Goal: Task Accomplishment & Management: Use online tool/utility

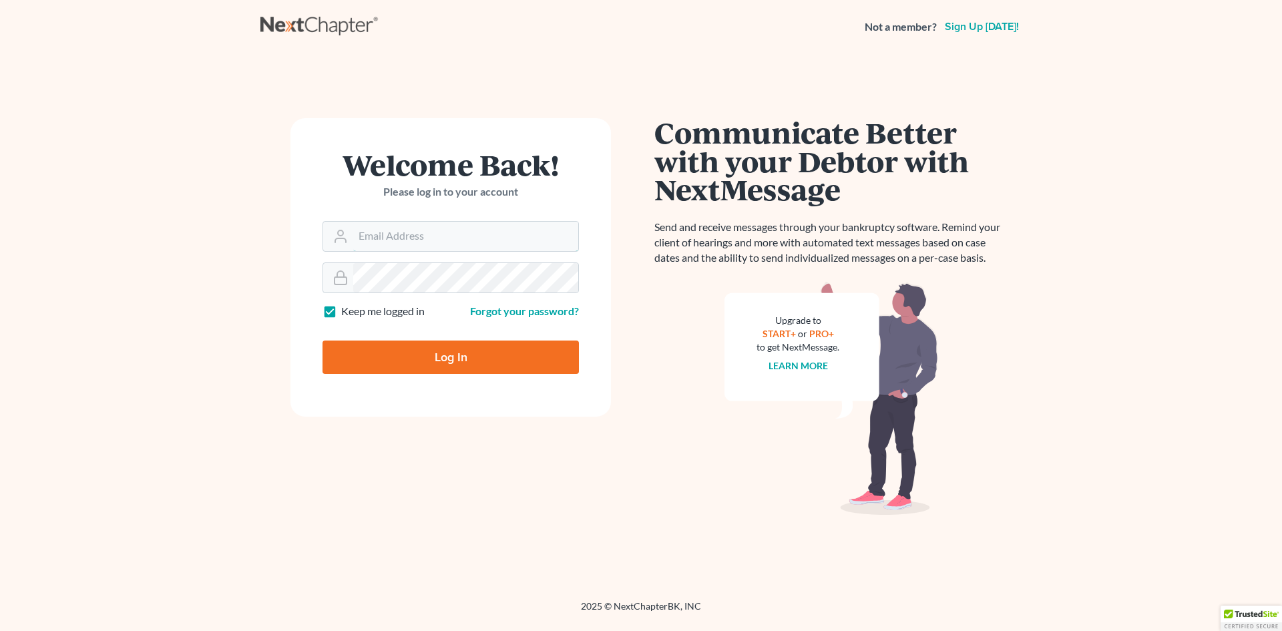
type input "htcdana@gmail.com"
click at [475, 366] on input "Log In" at bounding box center [450, 356] width 256 height 33
type input "Thinking..."
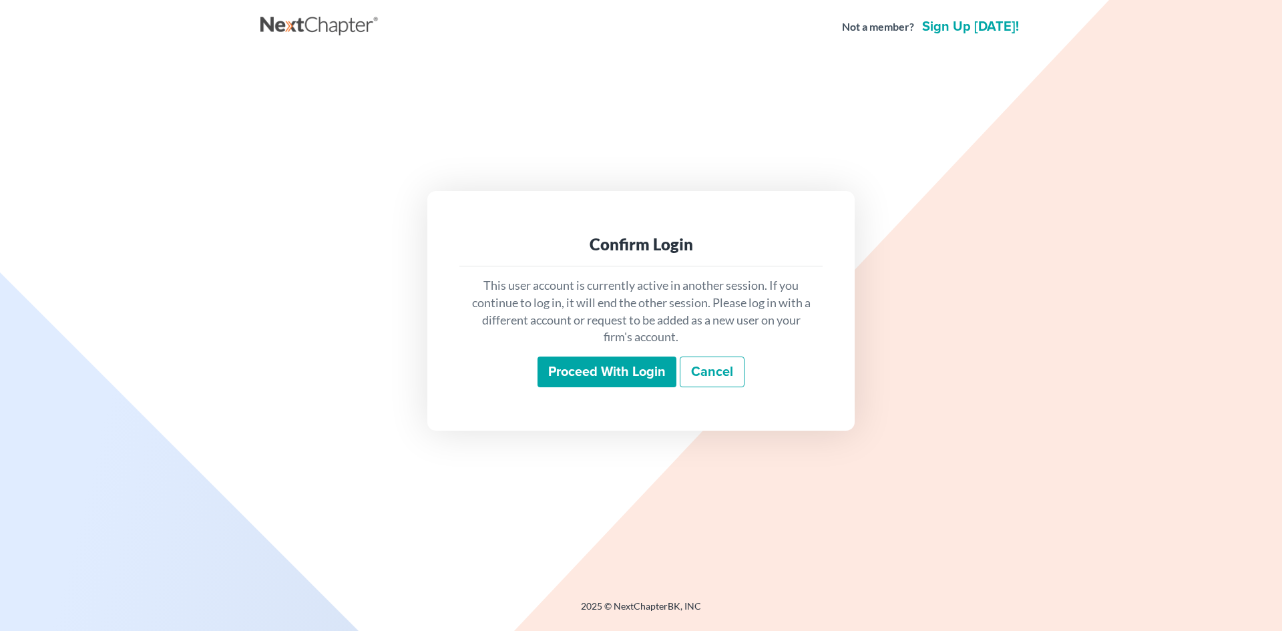
click at [651, 376] on input "Proceed with login" at bounding box center [606, 371] width 139 height 31
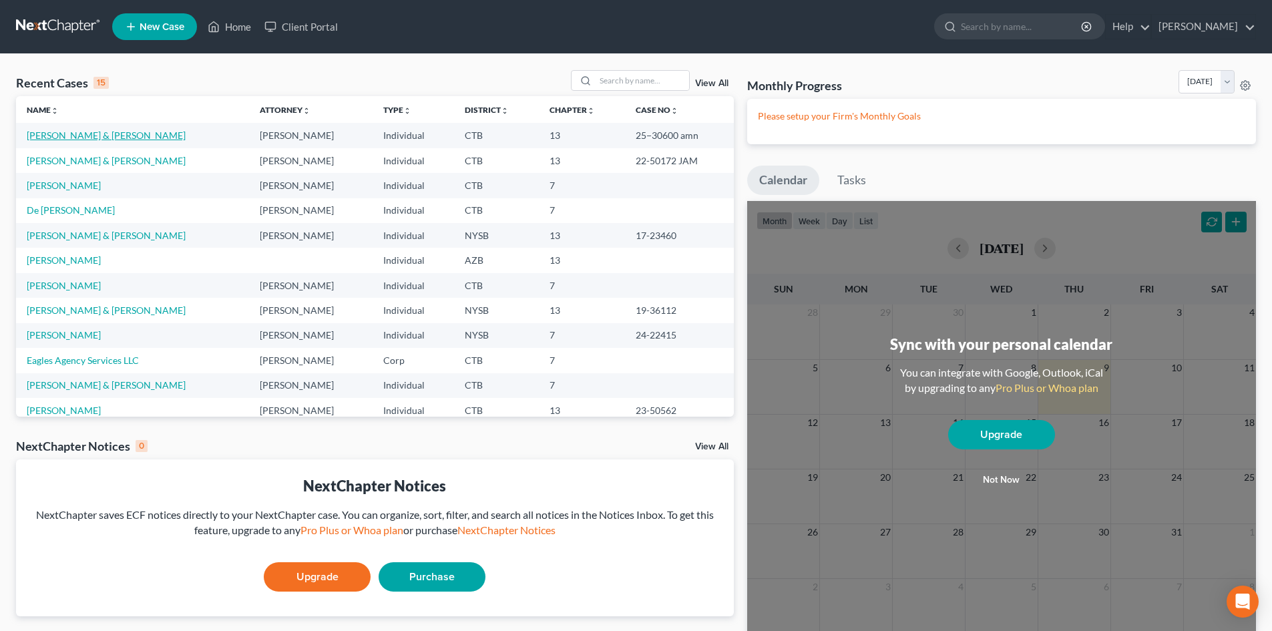
click at [45, 132] on link "Larbi, Lilian & Derick" at bounding box center [106, 135] width 159 height 11
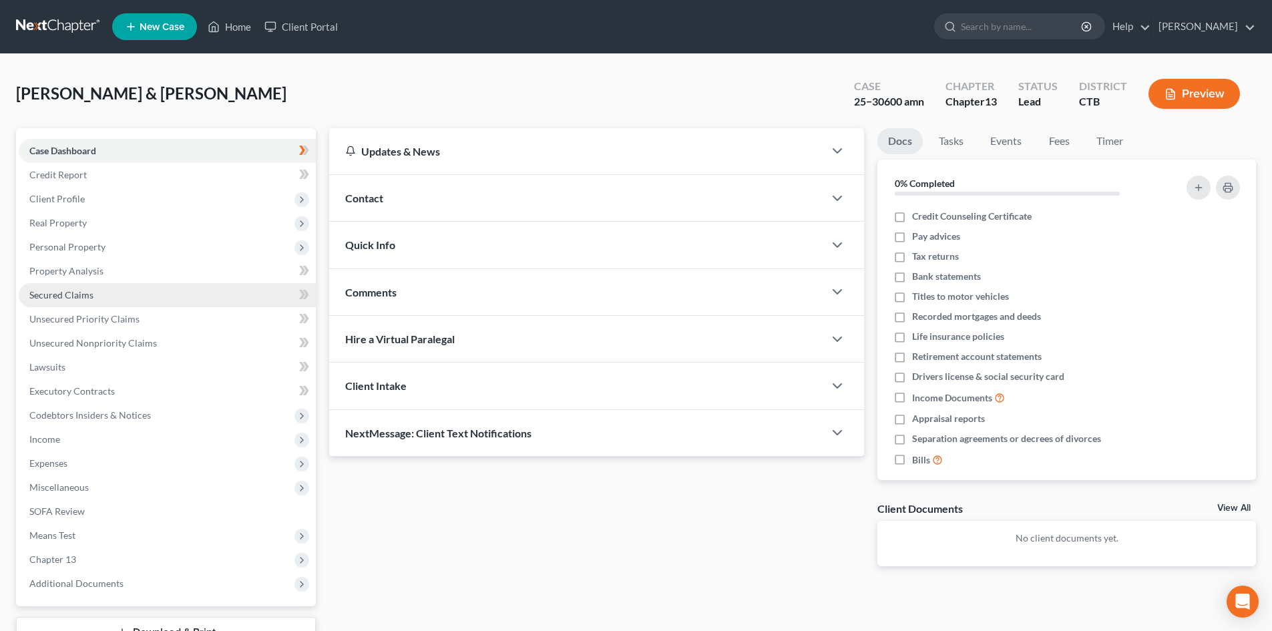
click at [79, 293] on span "Secured Claims" at bounding box center [61, 294] width 64 height 11
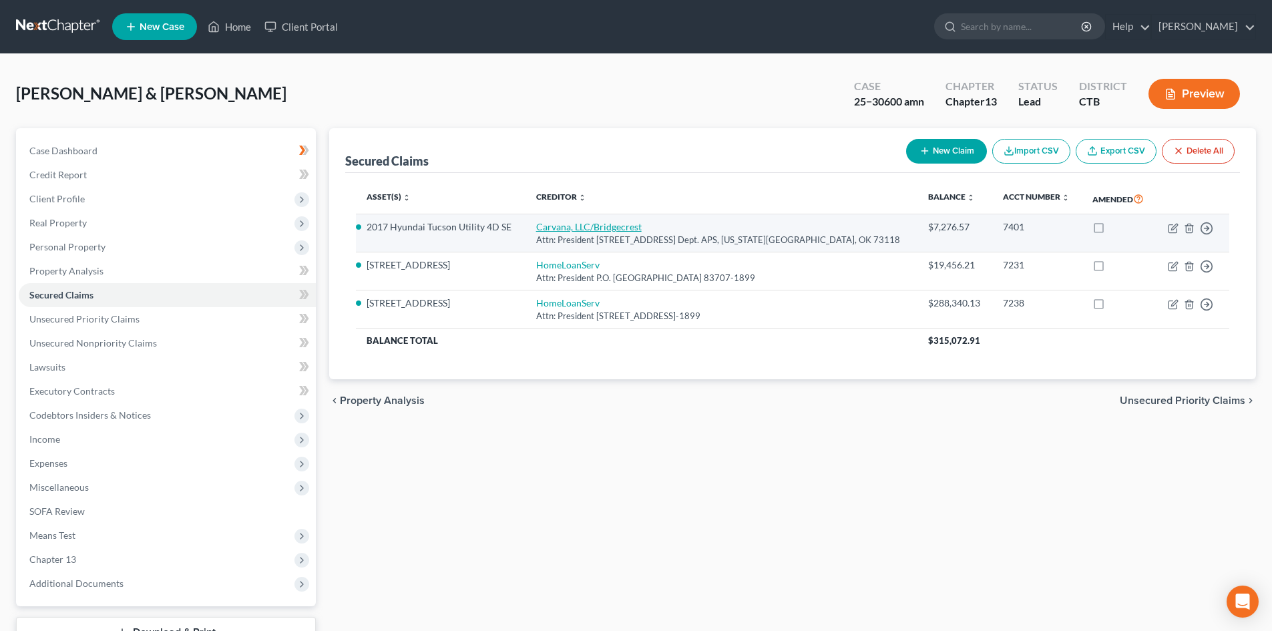
click at [632, 232] on link "Carvana, LLC/Bridgecrest" at bounding box center [588, 226] width 105 height 11
select select "37"
select select "0"
select select "2"
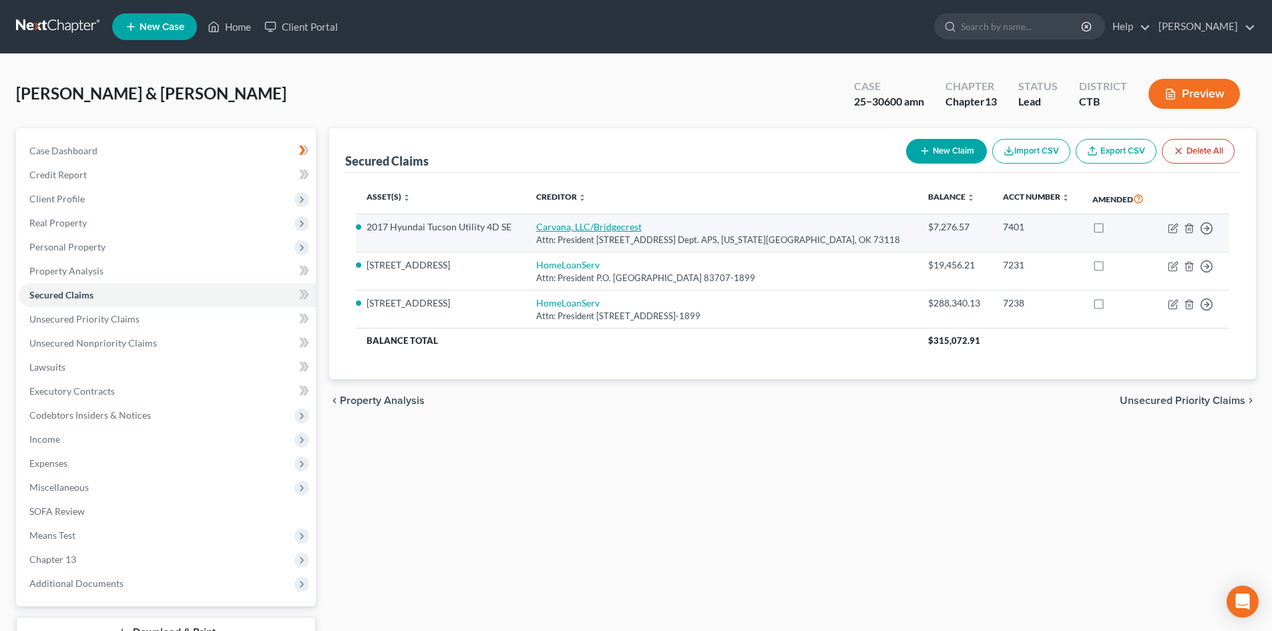
select select "0"
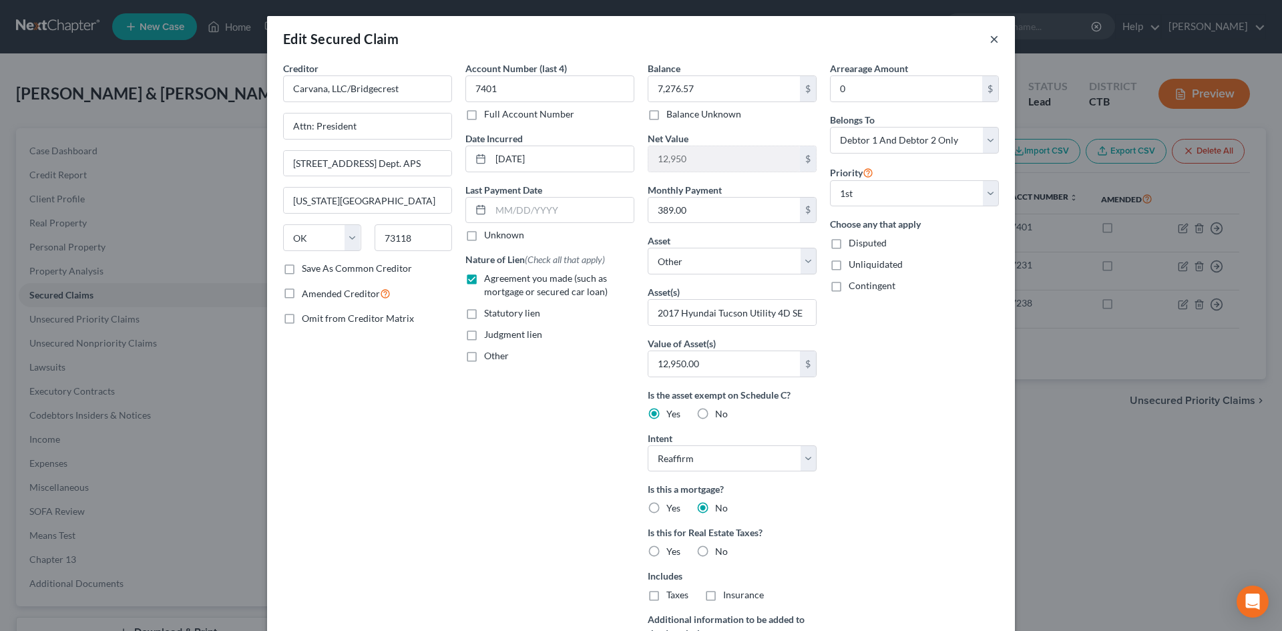
click at [989, 39] on button "×" at bounding box center [993, 39] width 9 height 16
